Goal: Task Accomplishment & Management: Manage account settings

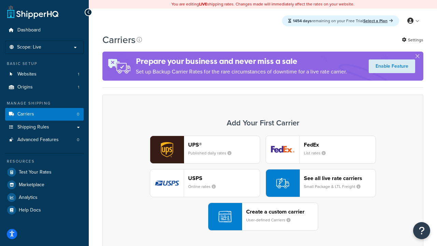
click at [263, 183] on div "UPS® Published daily rates FedEx List rates USPS Online rates See all live rate…" at bounding box center [263, 183] width 307 height 95
click at [340, 145] on header "FedEx" at bounding box center [340, 144] width 72 height 6
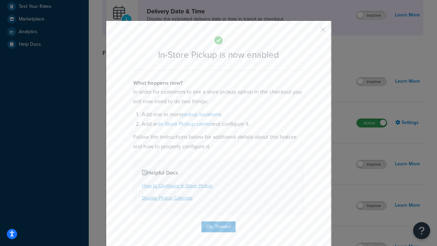
scroll to position [192, 0]
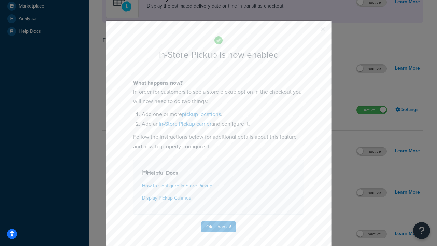
click at [313, 32] on button "button" at bounding box center [313, 32] width 2 height 2
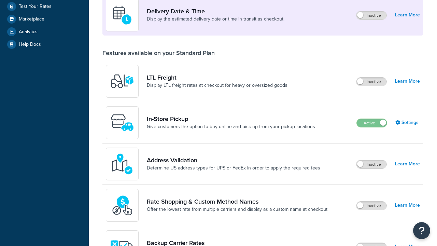
scroll to position [166, 0]
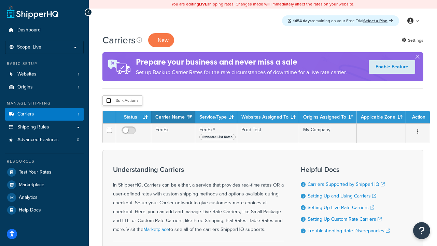
click at [109, 101] on input "checkbox" at bounding box center [108, 100] width 5 height 5
checkbox input "true"
click at [0, 0] on button "Delete" at bounding box center [0, 0] width 0 height 0
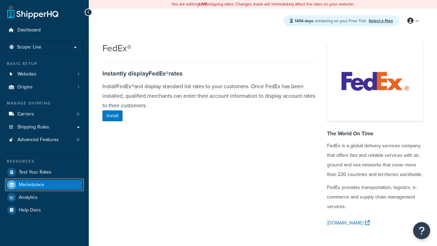
click at [31, 184] on span "Marketplace" at bounding box center [32, 185] width 26 height 6
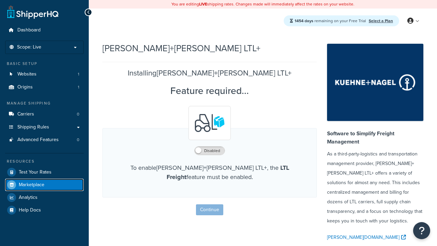
click at [31, 184] on span "Marketplace" at bounding box center [32, 185] width 26 height 6
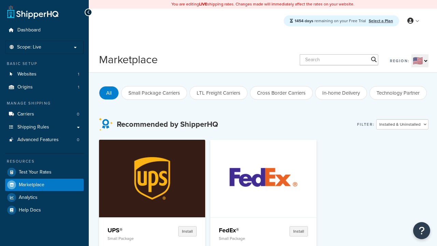
type input "FedEx®"
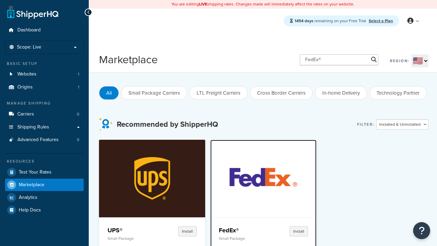
click at [219, 230] on h4 "FedEx®" at bounding box center [241, 230] width 45 height 8
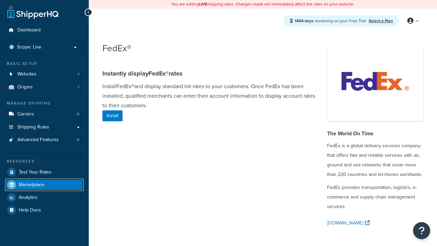
click at [31, 184] on span "Marketplace" at bounding box center [32, 185] width 26 height 6
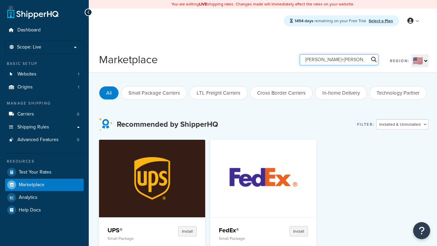
type input "[PERSON_NAME]+[PERSON_NAME] LTL+"
